Goal: Register for event/course

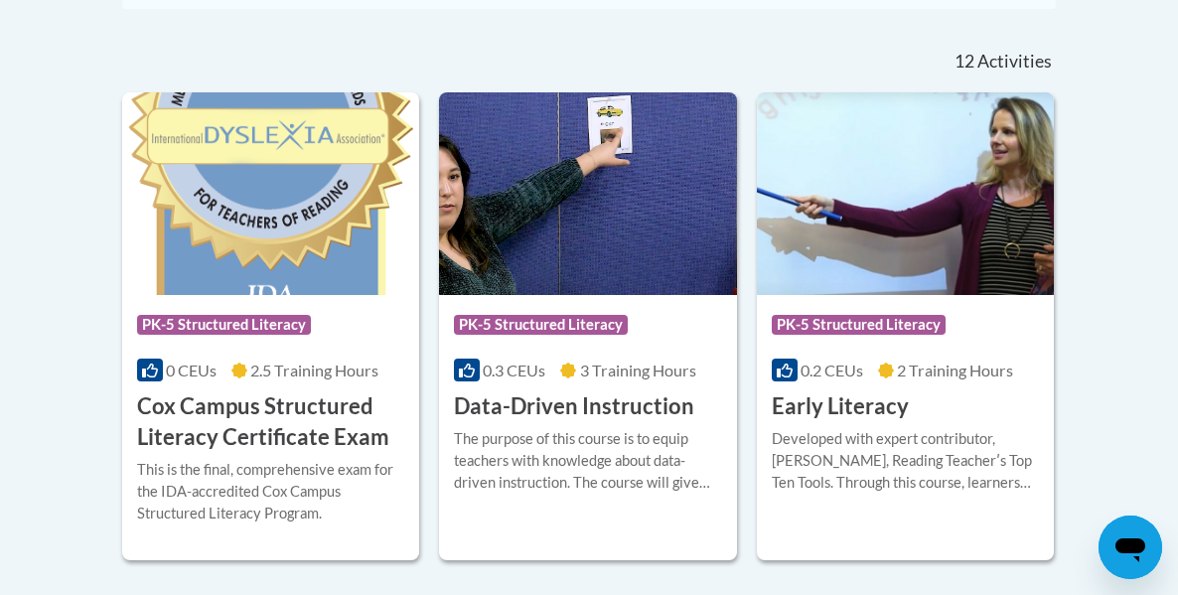
scroll to position [789, 0]
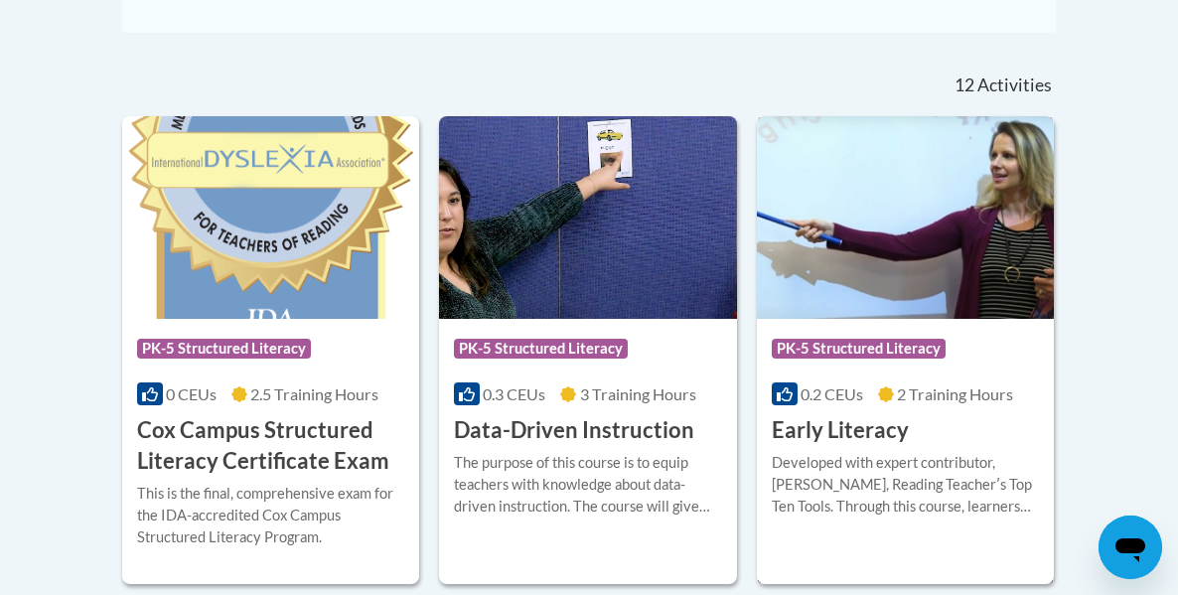
click at [840, 488] on div "Developed with expert contributor, [PERSON_NAME], Reading Teacherʹs Top Ten Too…" at bounding box center [905, 485] width 267 height 66
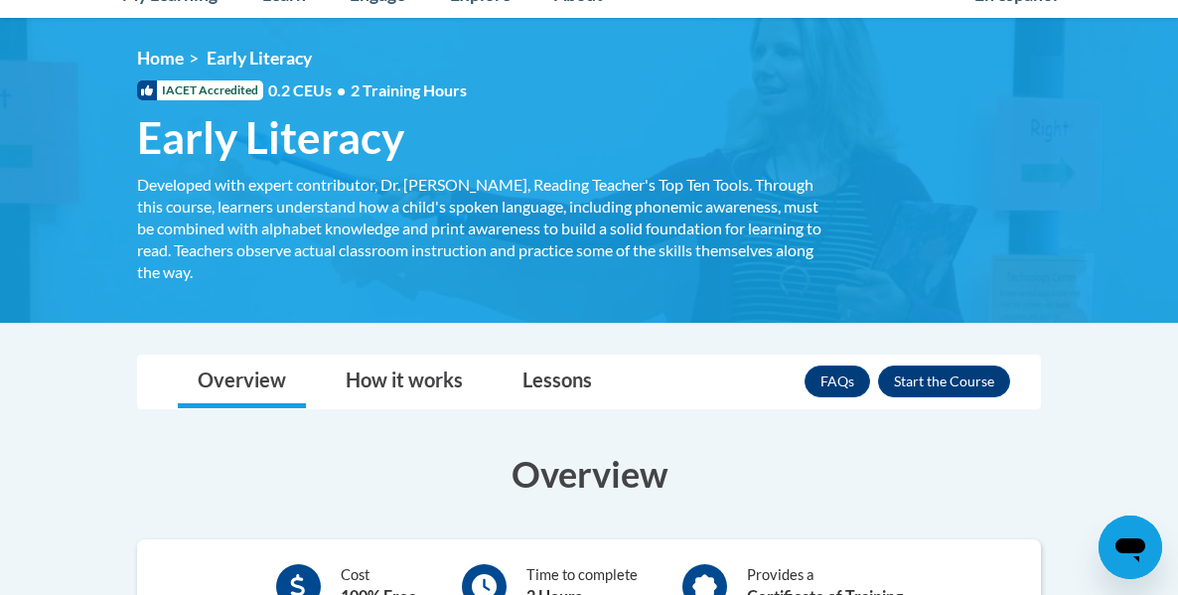
scroll to position [79, 0]
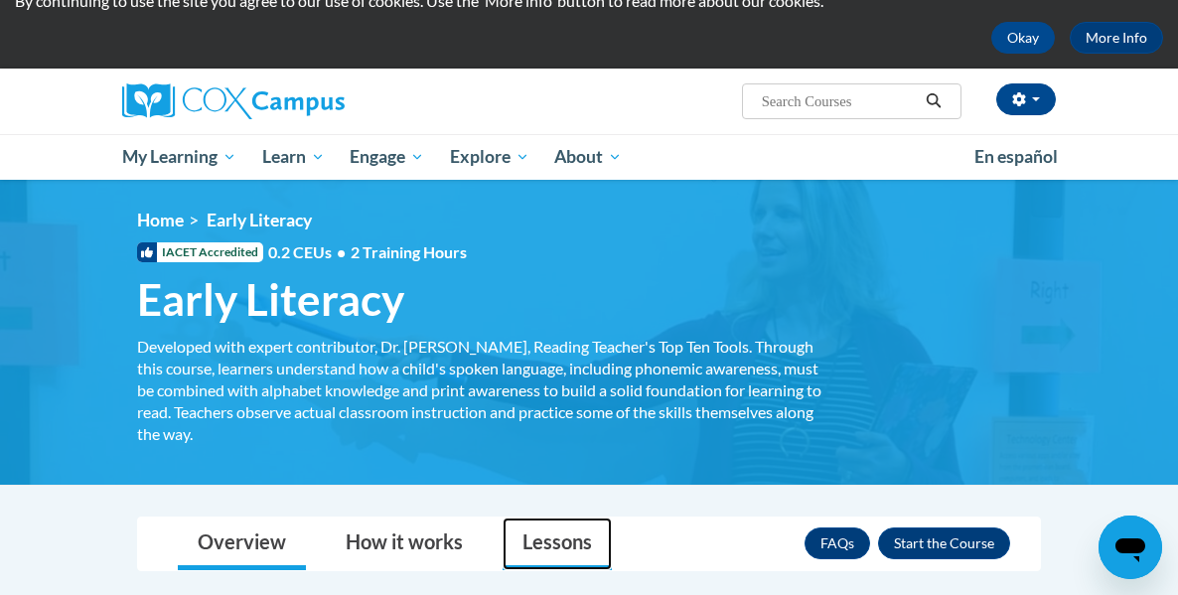
click at [530, 555] on link "Lessons" at bounding box center [556, 543] width 109 height 53
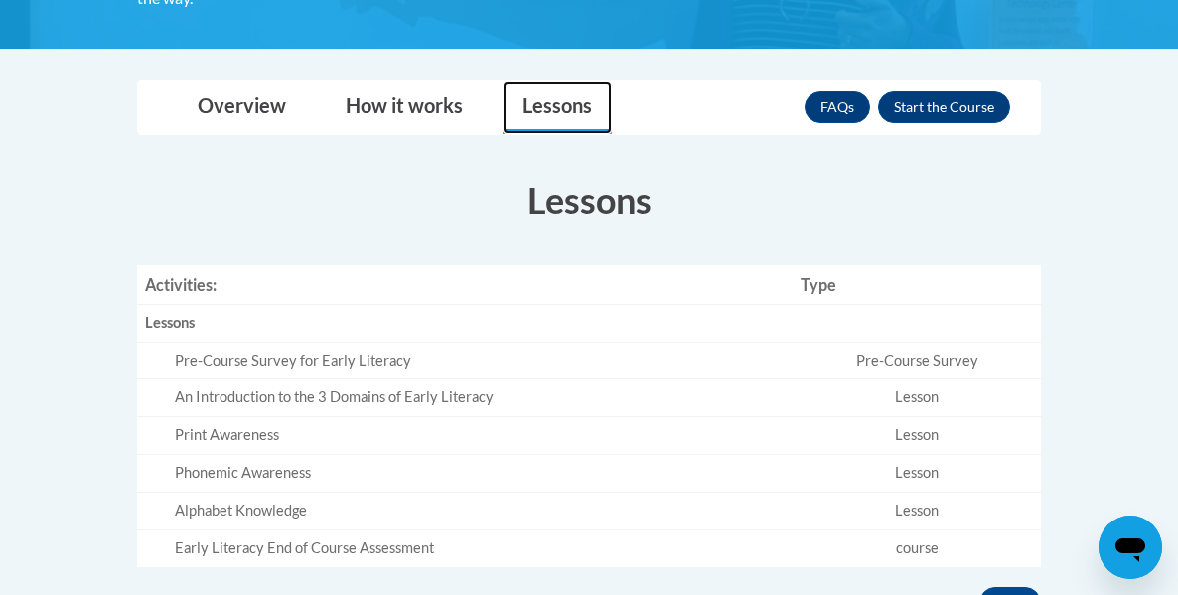
scroll to position [518, 0]
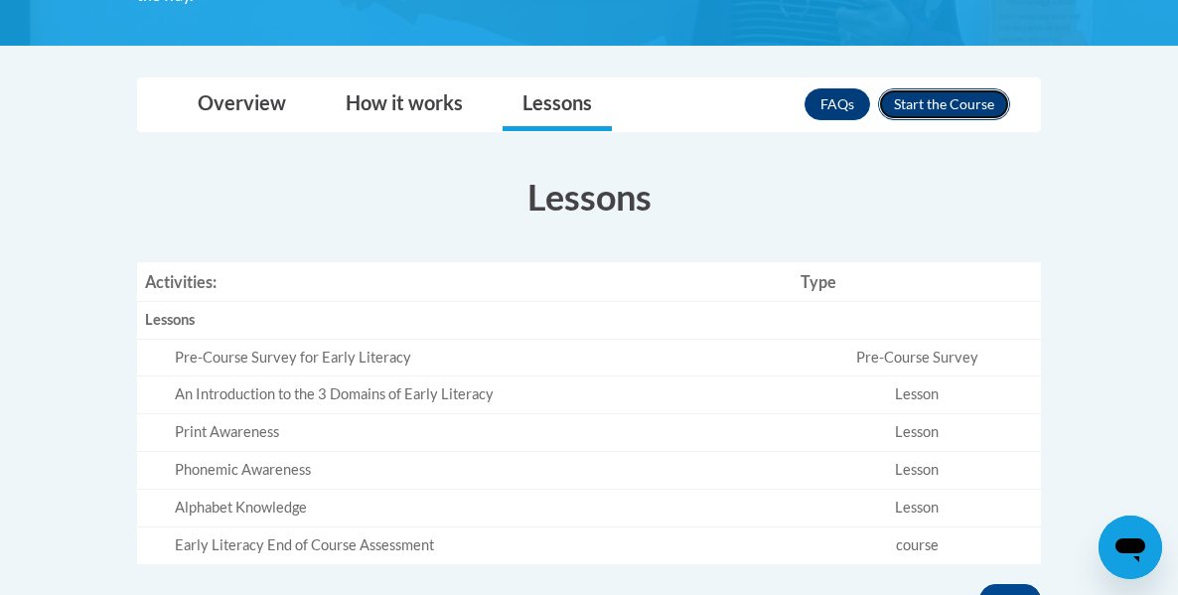
click at [981, 110] on button "Enroll" at bounding box center [944, 104] width 132 height 32
